Goal: Use online tool/utility: Utilize a website feature to perform a specific function

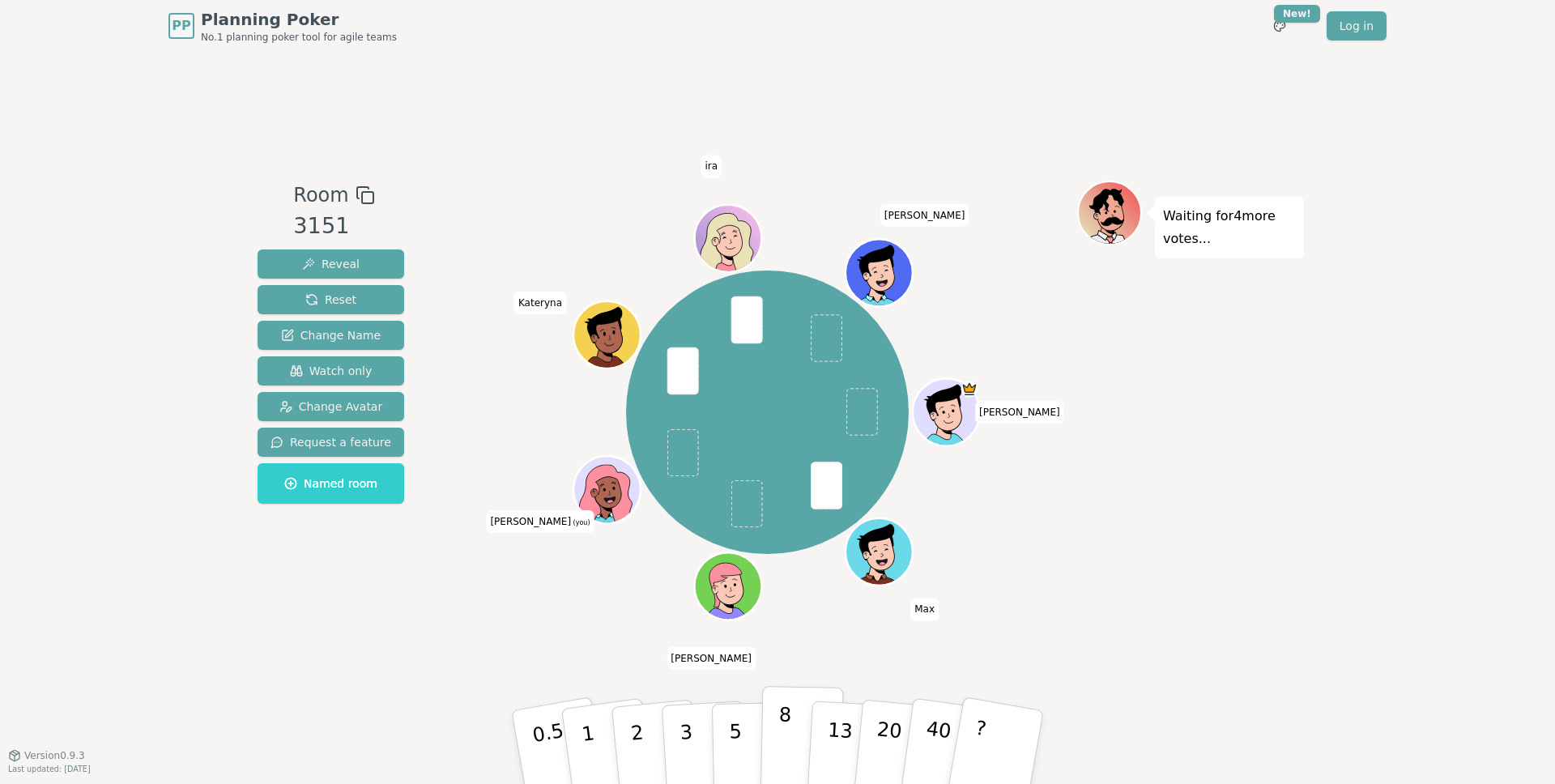
click at [786, 741] on p "8" at bounding box center [784, 747] width 14 height 87
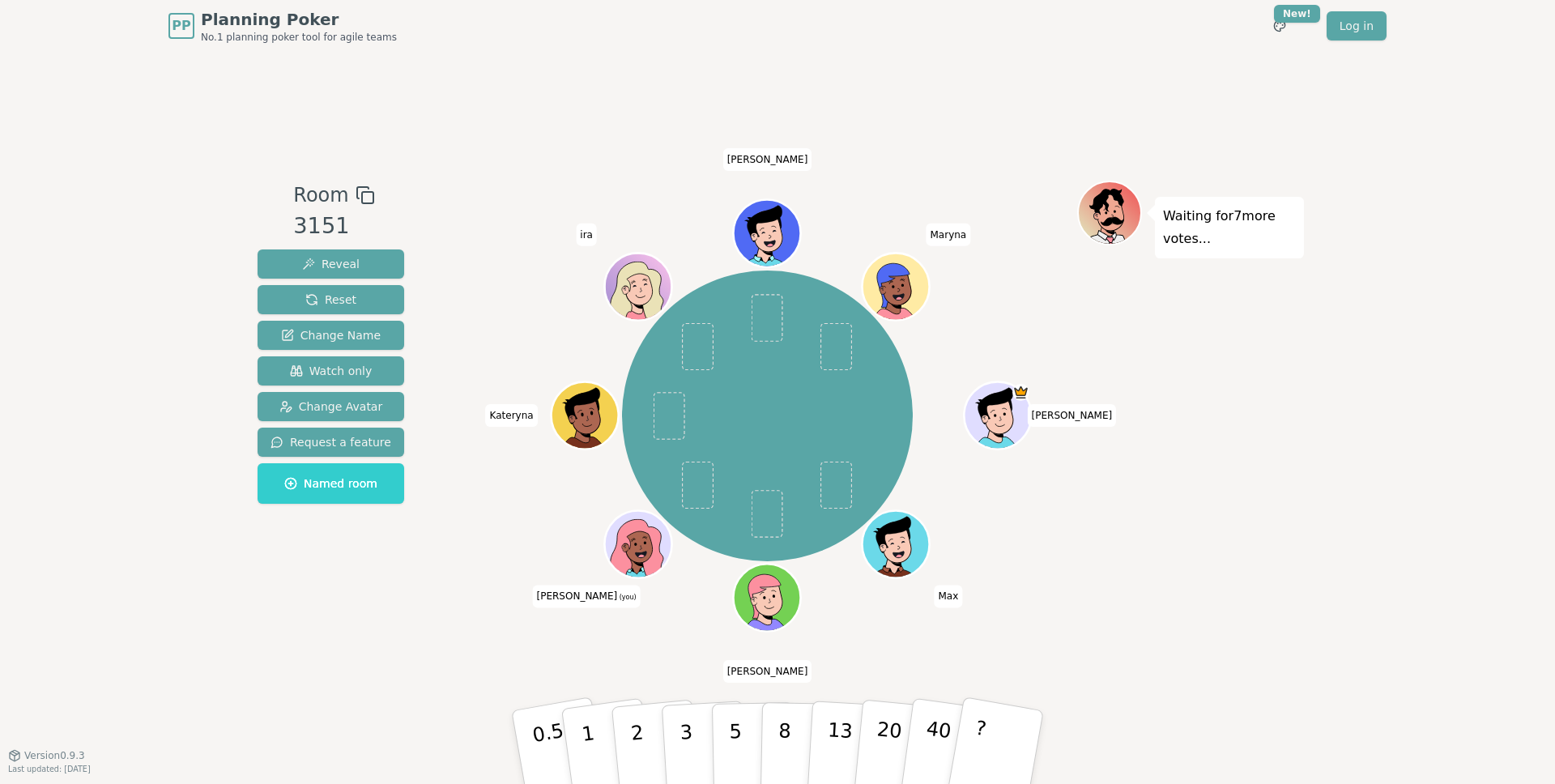
click at [522, 663] on div "Room 3151 Reveal Reset Change Name Watch only Change Avatar Request a feature N…" at bounding box center [778, 404] width 1053 height 703
click at [692, 735] on button "3" at bounding box center [704, 748] width 88 height 126
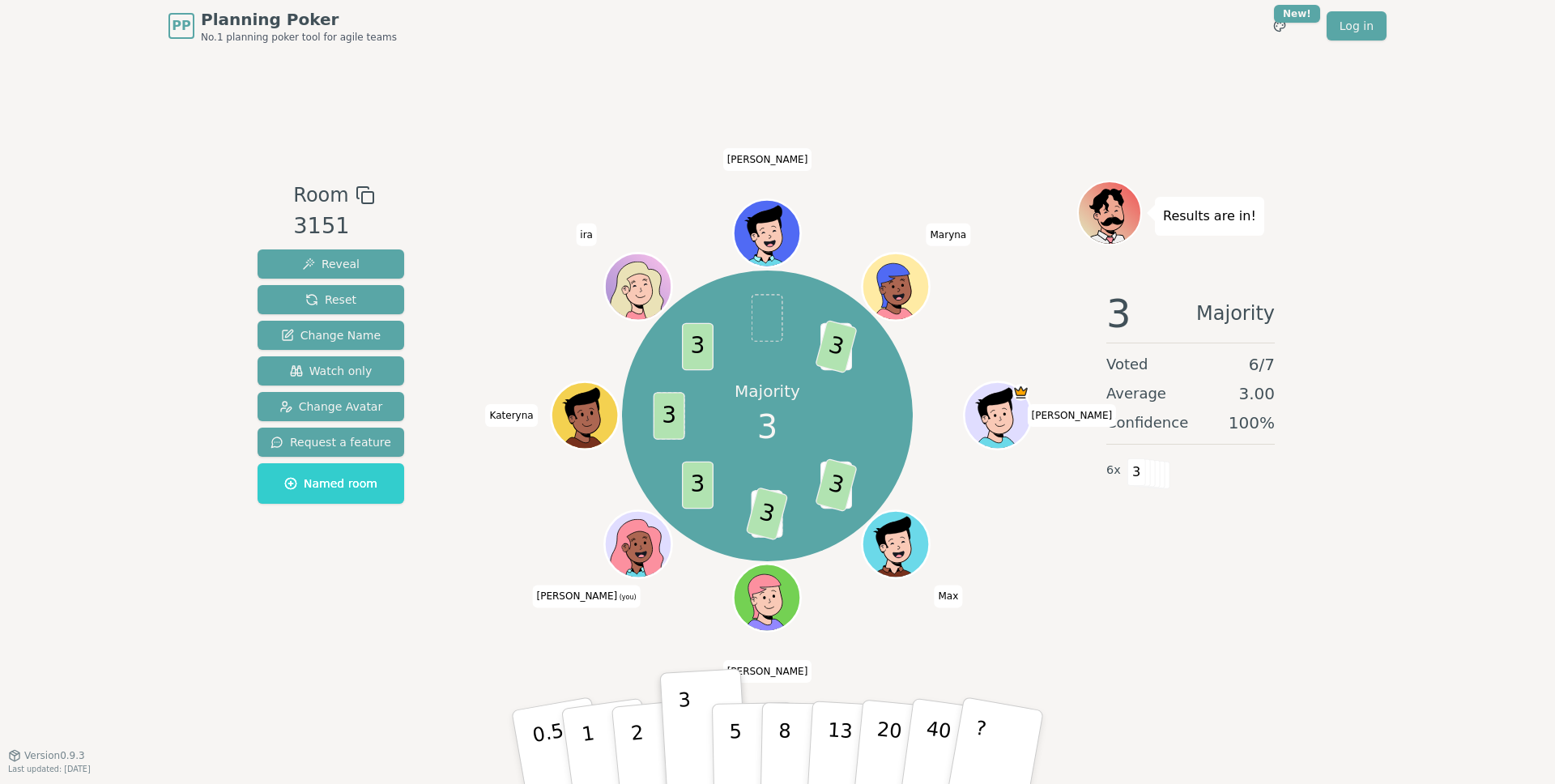
click at [1106, 626] on div "Room 3151 Reveal Reset Change Name Watch only Change Avatar Request a feature N…" at bounding box center [778, 404] width 1053 height 703
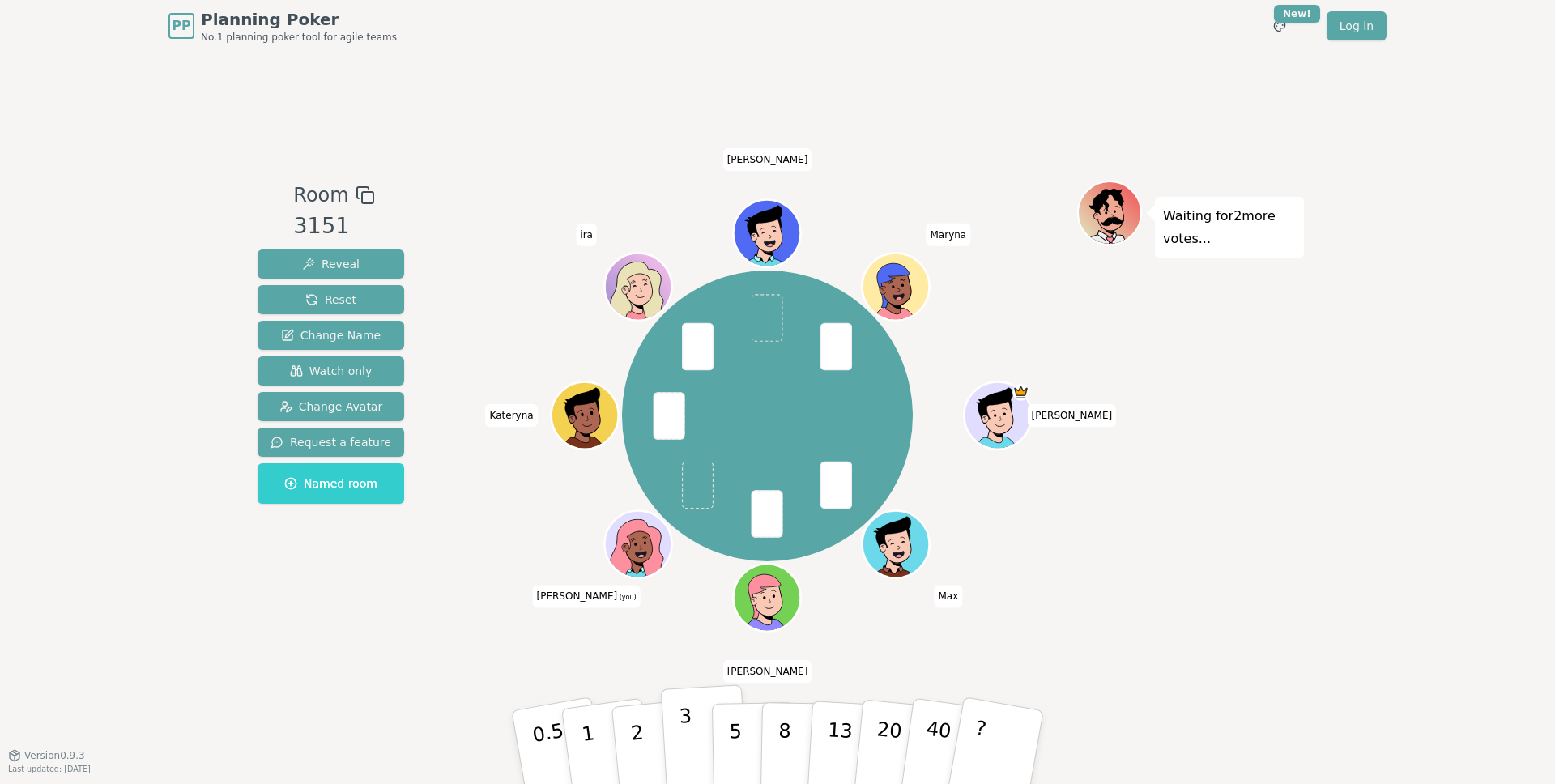
click at [684, 748] on p "3" at bounding box center [687, 748] width 18 height 88
click at [1358, 386] on div "PP Planning Poker No.1 planning poker tool for agile teams Toggle theme New! Lo…" at bounding box center [777, 392] width 1555 height 784
click at [1203, 491] on div "Waiting for 7 more votes..." at bounding box center [1191, 403] width 227 height 445
